Goal: Transaction & Acquisition: Book appointment/travel/reservation

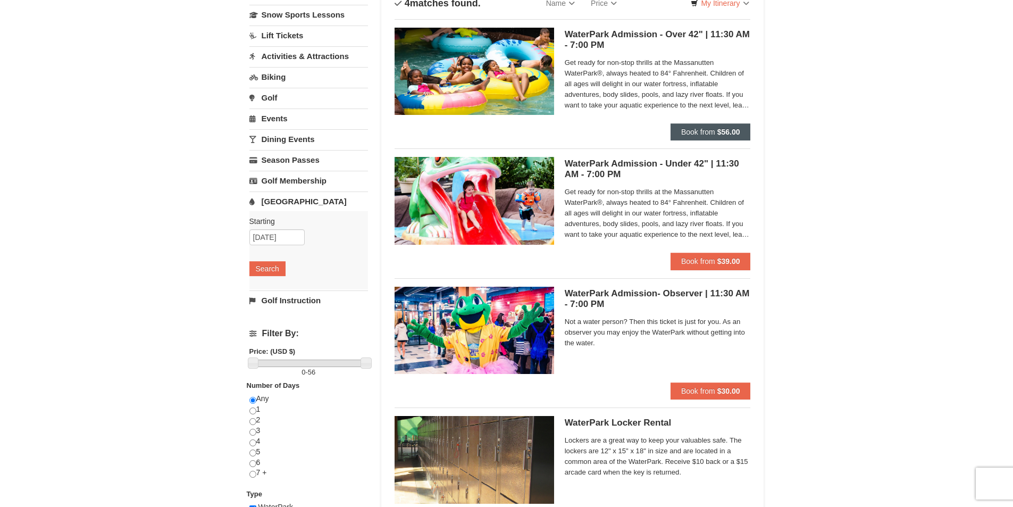
scroll to position [53, 0]
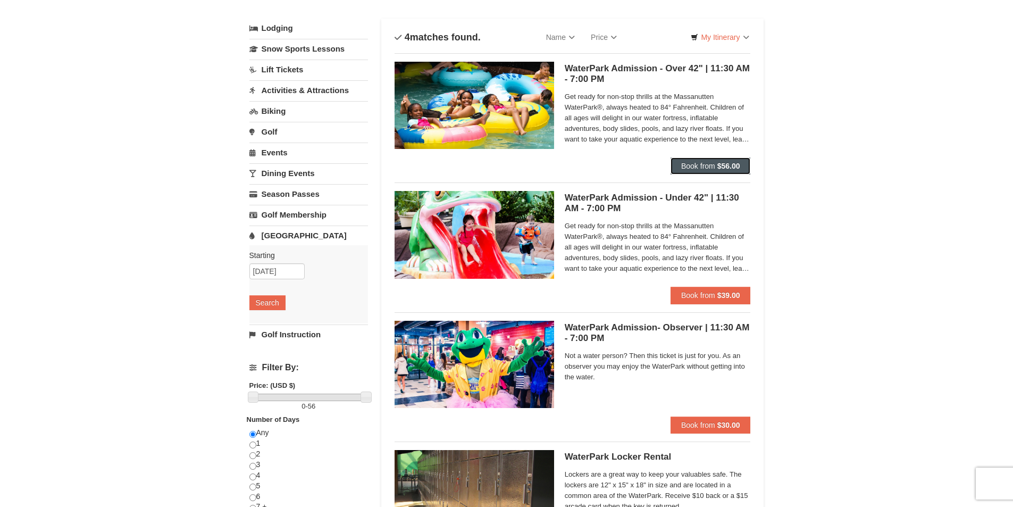
click at [705, 164] on span "Book from" at bounding box center [698, 166] width 34 height 9
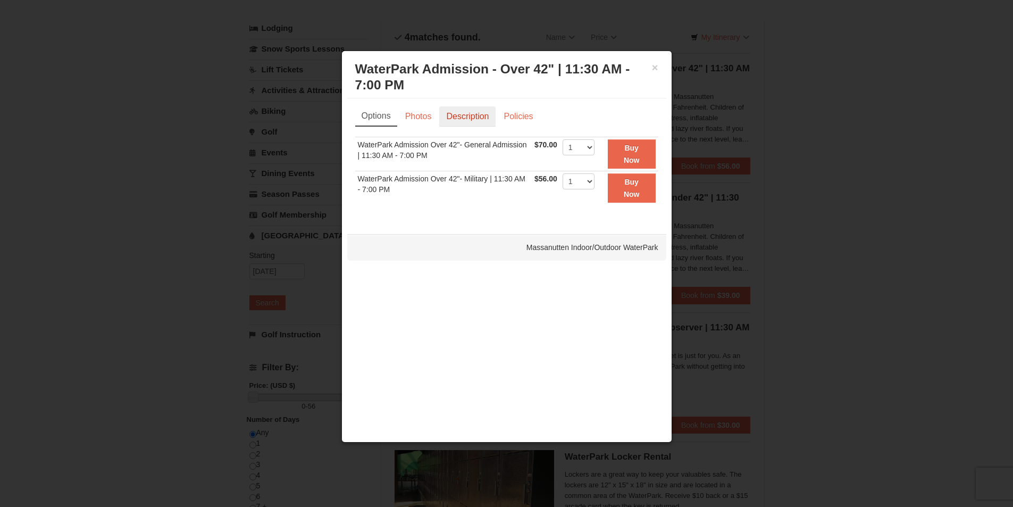
click at [461, 116] on link "Description" at bounding box center [467, 116] width 56 height 20
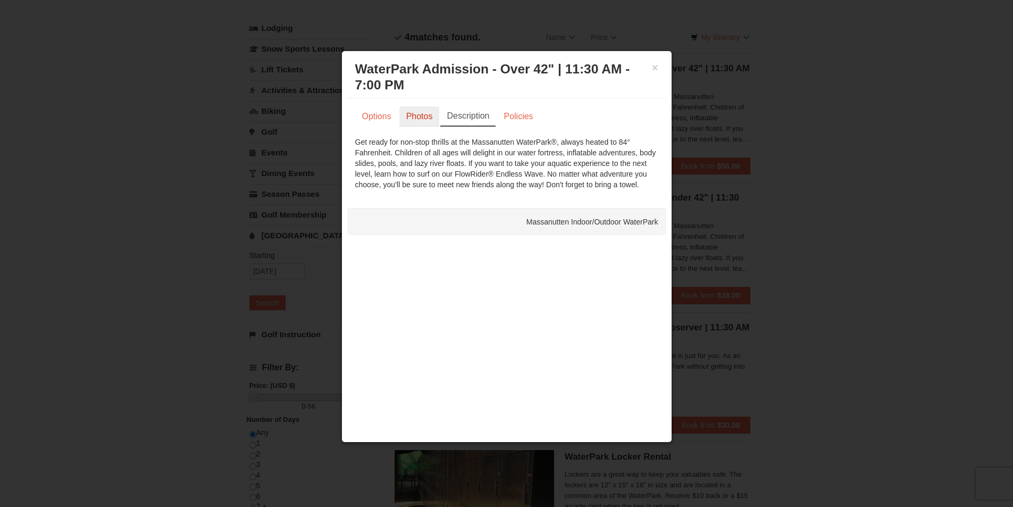
click at [418, 116] on link "Photos" at bounding box center [419, 116] width 40 height 20
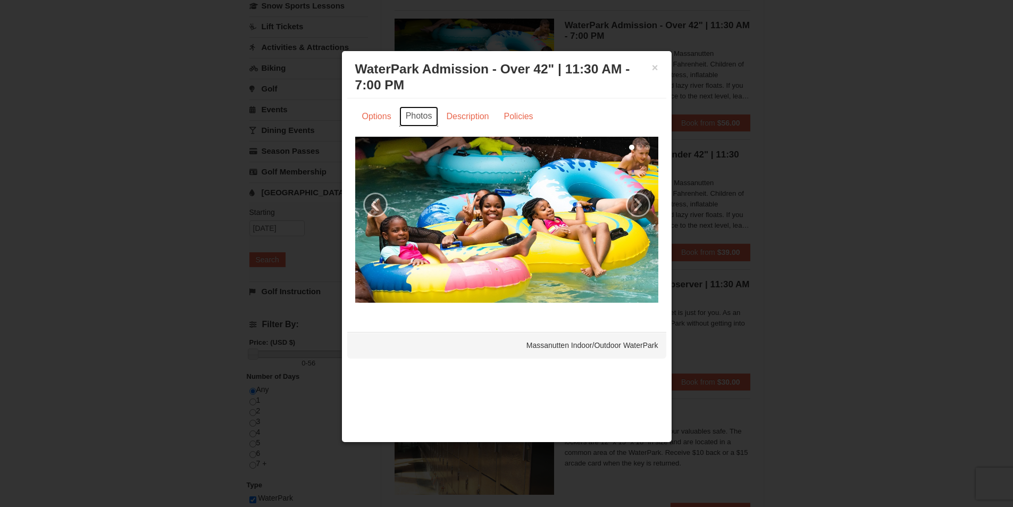
scroll to position [213, 0]
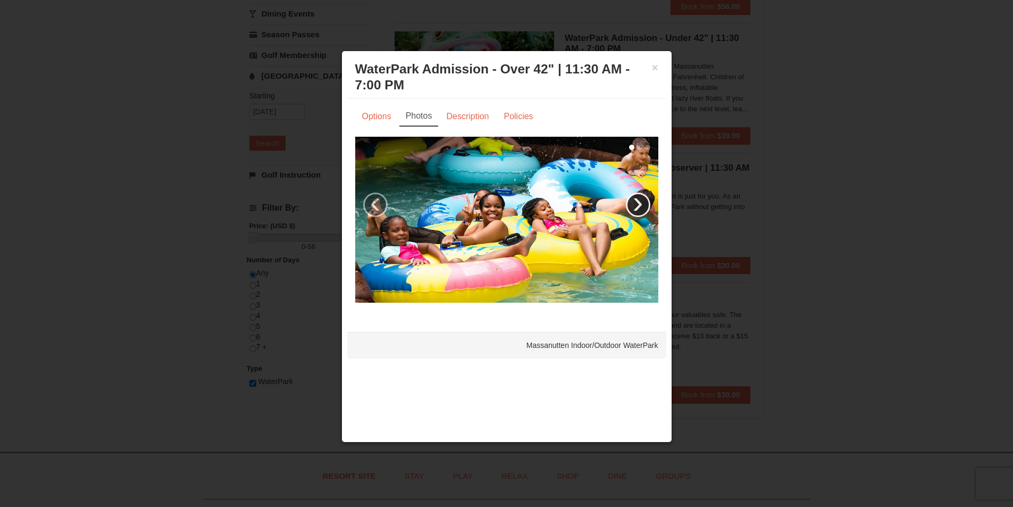
click at [633, 205] on link "›" at bounding box center [638, 204] width 24 height 24
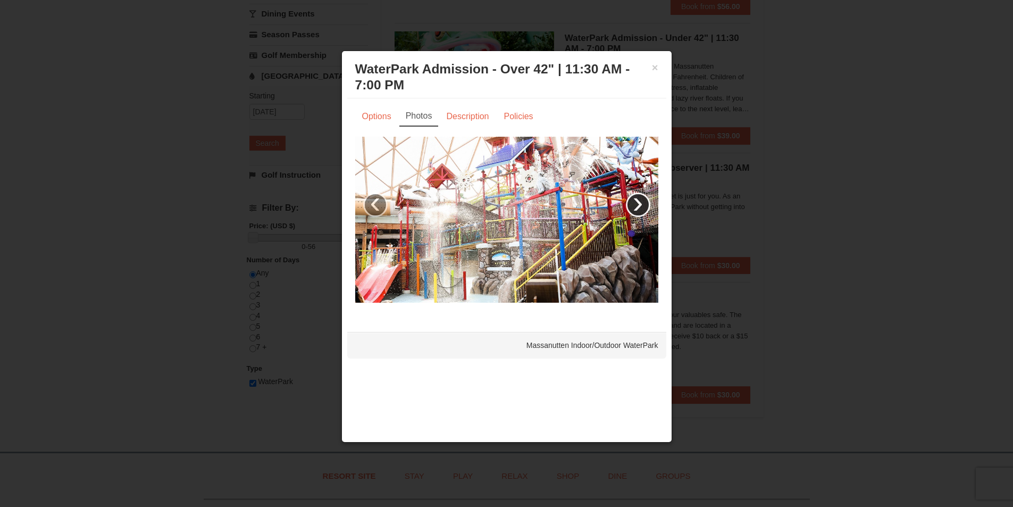
click at [633, 205] on link "›" at bounding box center [638, 204] width 24 height 24
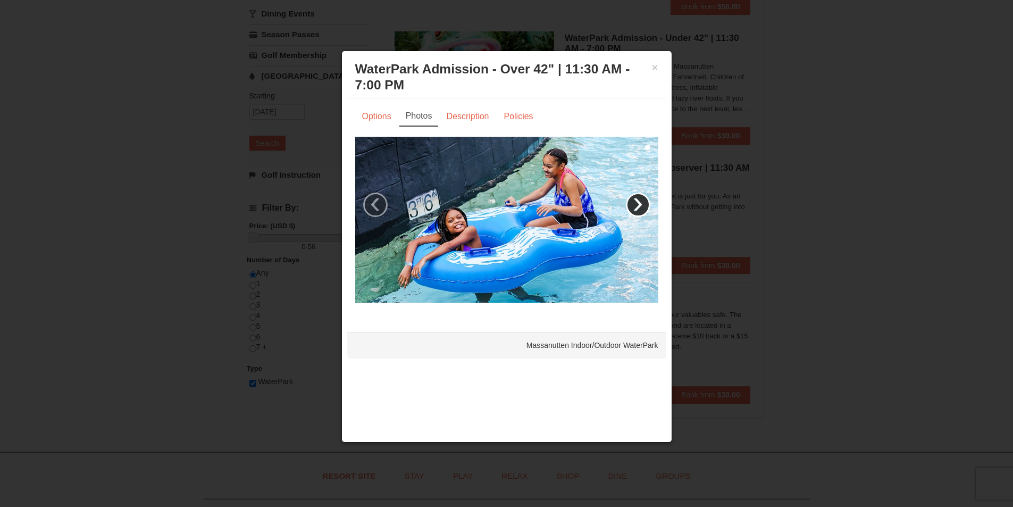
click at [633, 205] on link "›" at bounding box center [638, 204] width 24 height 24
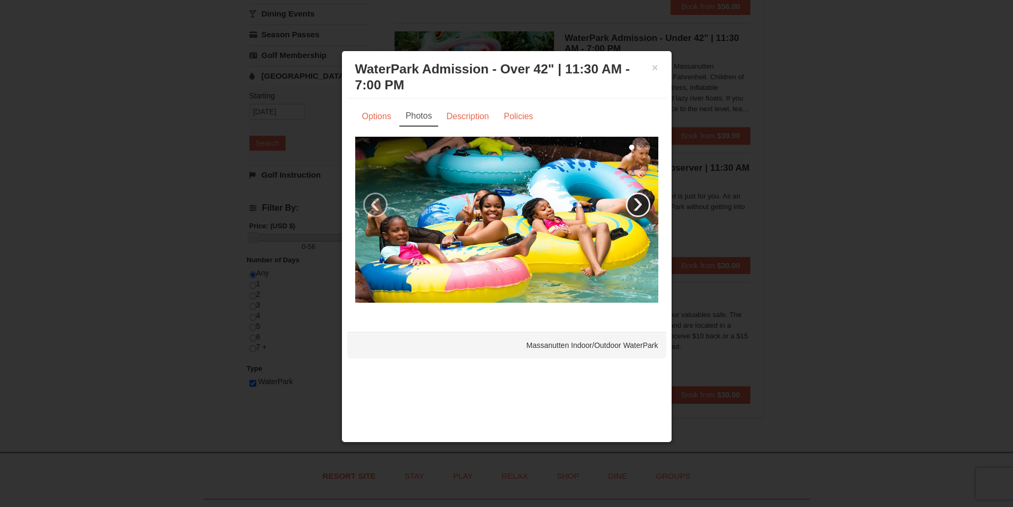
click at [633, 205] on link "›" at bounding box center [638, 204] width 24 height 24
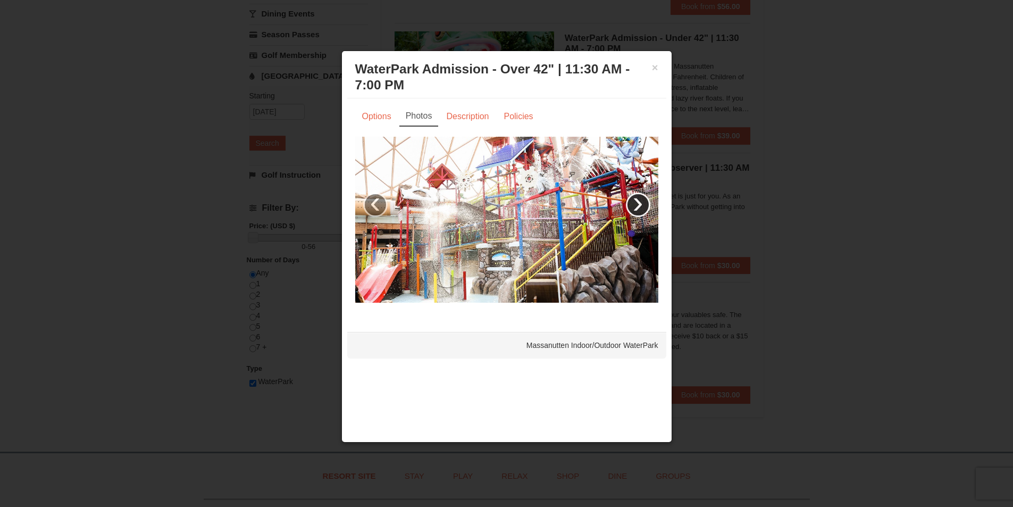
click at [633, 205] on link "›" at bounding box center [638, 204] width 24 height 24
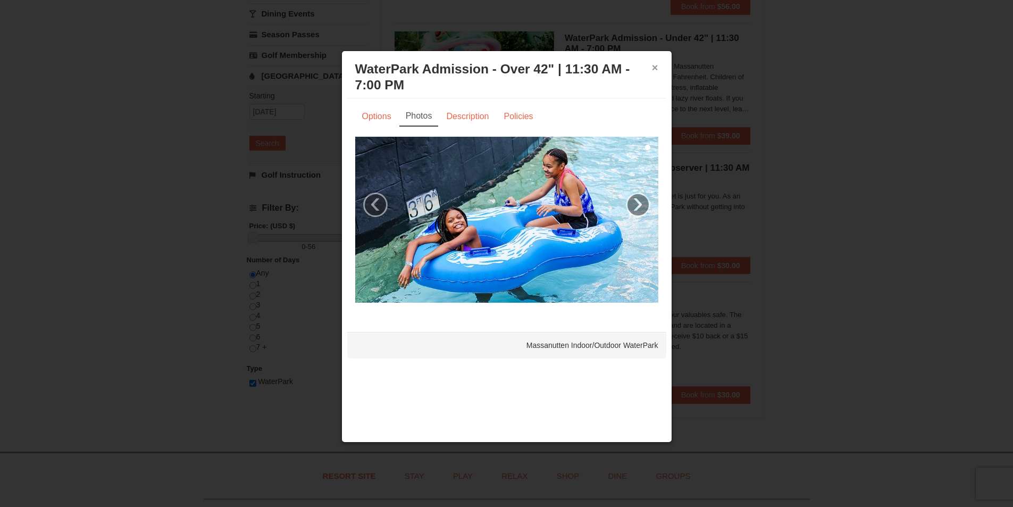
click at [655, 68] on button "×" at bounding box center [655, 67] width 6 height 11
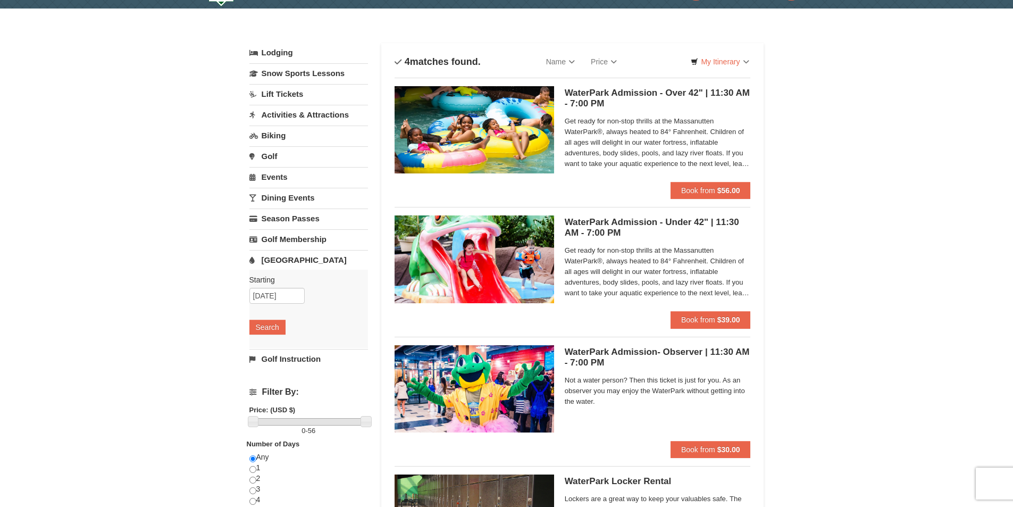
scroll to position [0, 0]
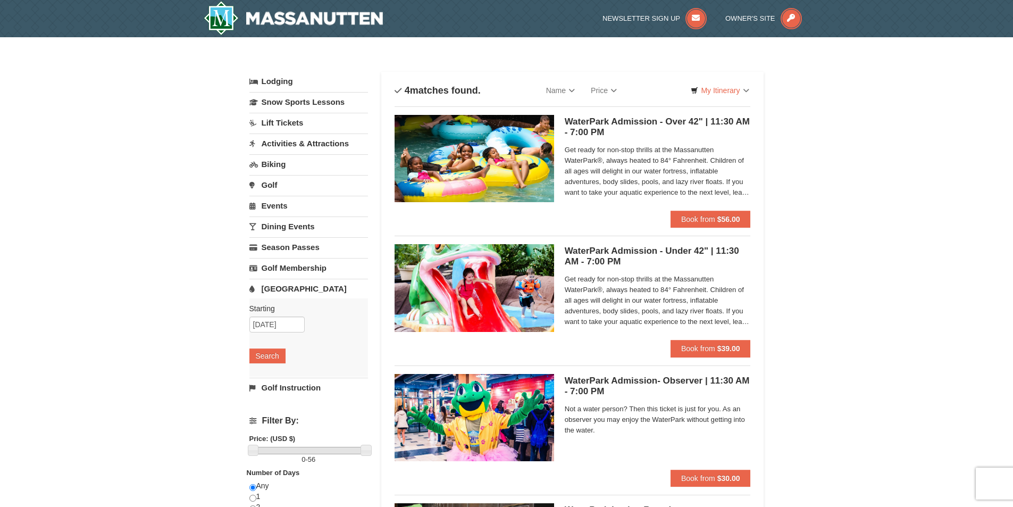
click at [283, 120] on link "Lift Tickets" at bounding box center [308, 123] width 119 height 20
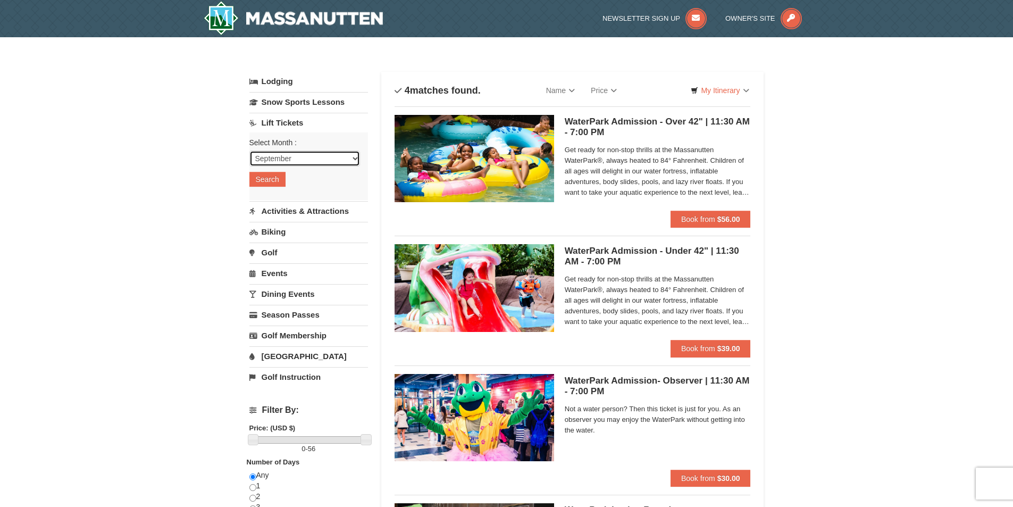
click at [342, 162] on select "September October November December January February March April May June July …" at bounding box center [304, 158] width 111 height 16
select select "12"
click at [249, 150] on select "September October November December January February March April May June July …" at bounding box center [304, 158] width 111 height 16
click at [277, 179] on button "Search" at bounding box center [267, 179] width 36 height 15
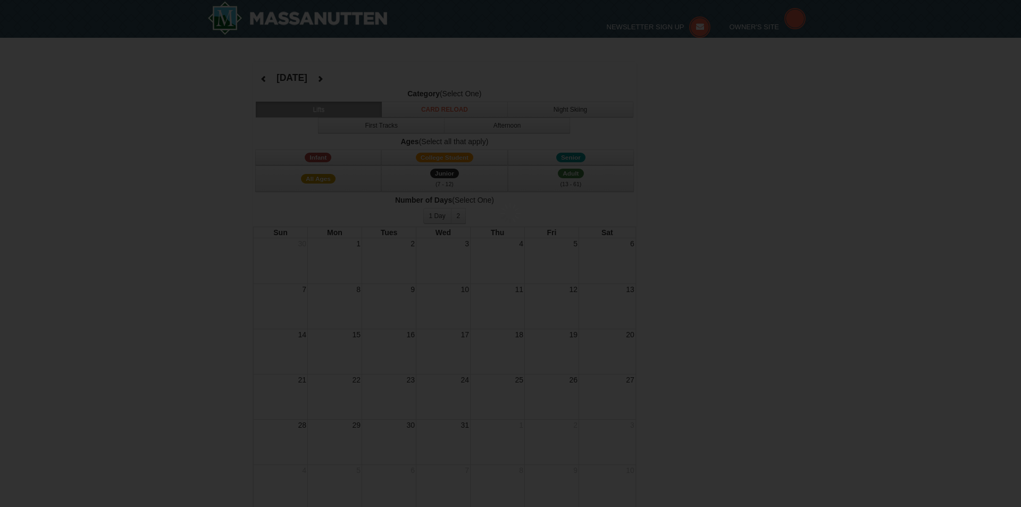
select select "12"
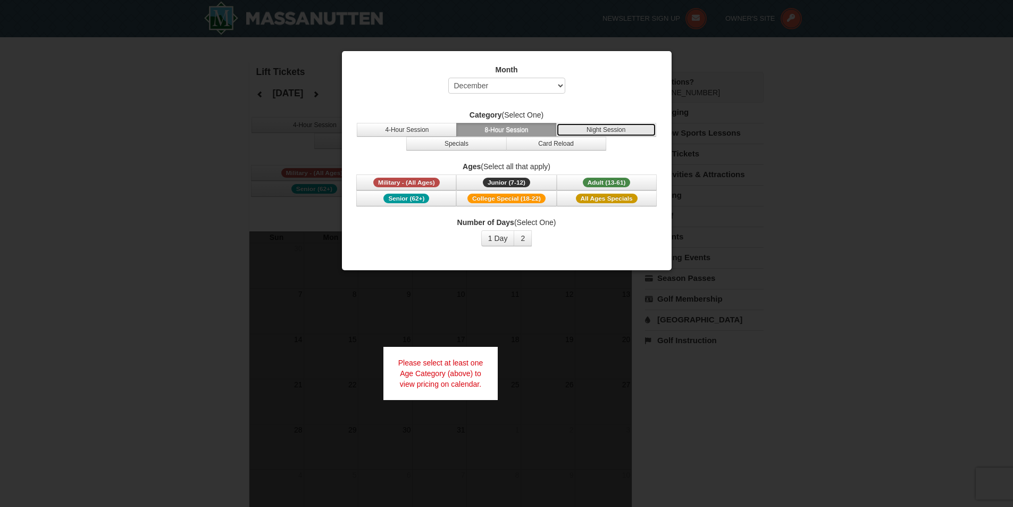
click at [597, 127] on button "Night Session" at bounding box center [606, 130] width 100 height 14
click at [437, 182] on span "Military - (All Ages)" at bounding box center [406, 183] width 66 height 10
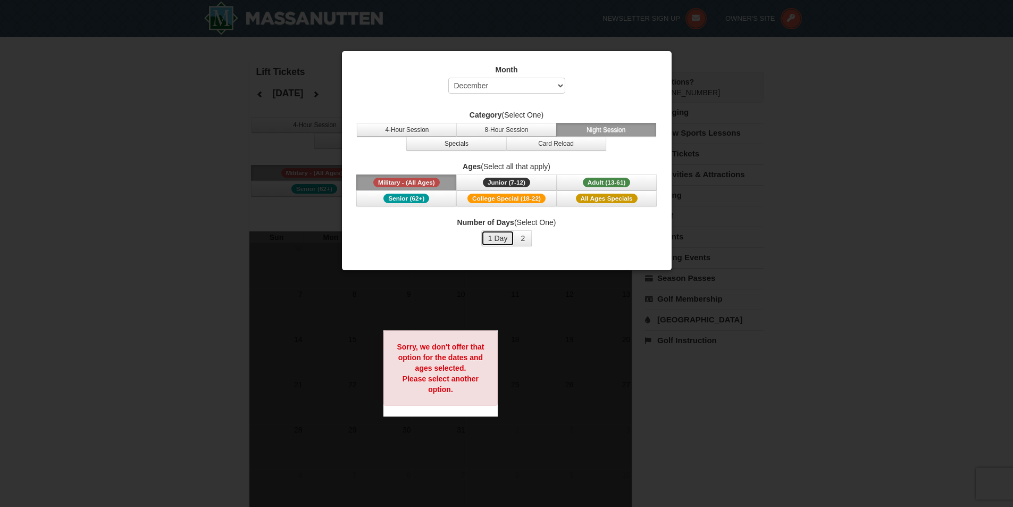
click at [495, 240] on button "1 Day" at bounding box center [497, 238] width 33 height 16
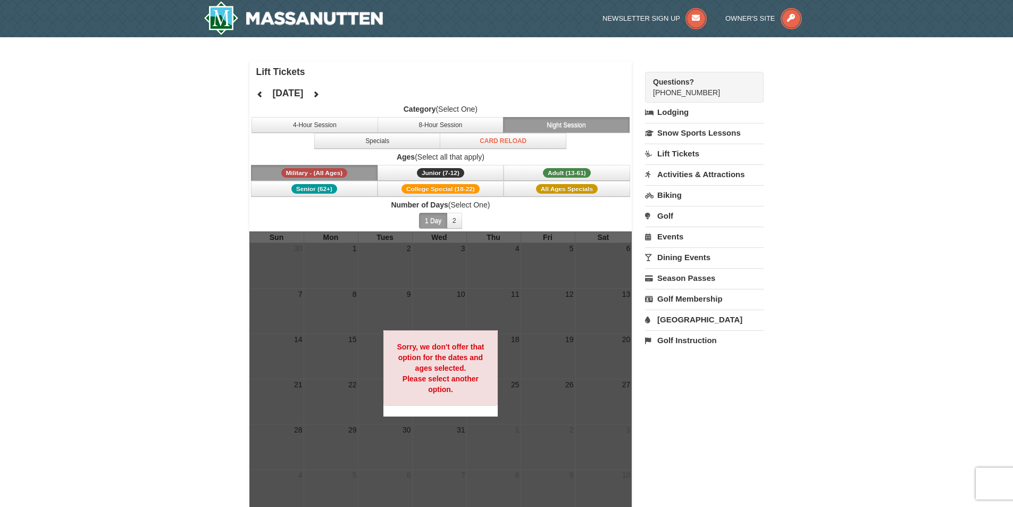
click at [789, 288] on div "× Lift Tickets [DATE] Category (Select One) 4-Hour Session 8-Hour Session Night…" at bounding box center [506, 289] width 1013 height 505
click at [295, 20] on img at bounding box center [294, 18] width 180 height 34
